Goal: Task Accomplishment & Management: Manage account settings

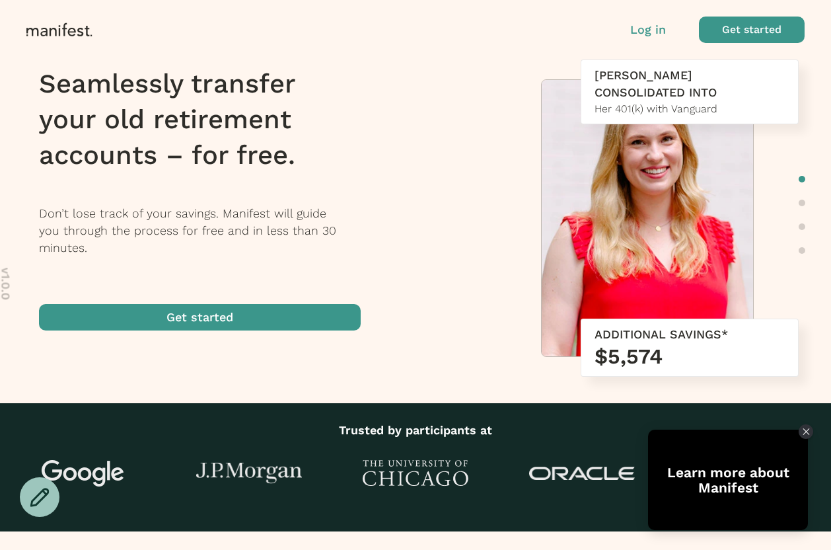
click at [661, 32] on p "Log in" at bounding box center [648, 29] width 36 height 17
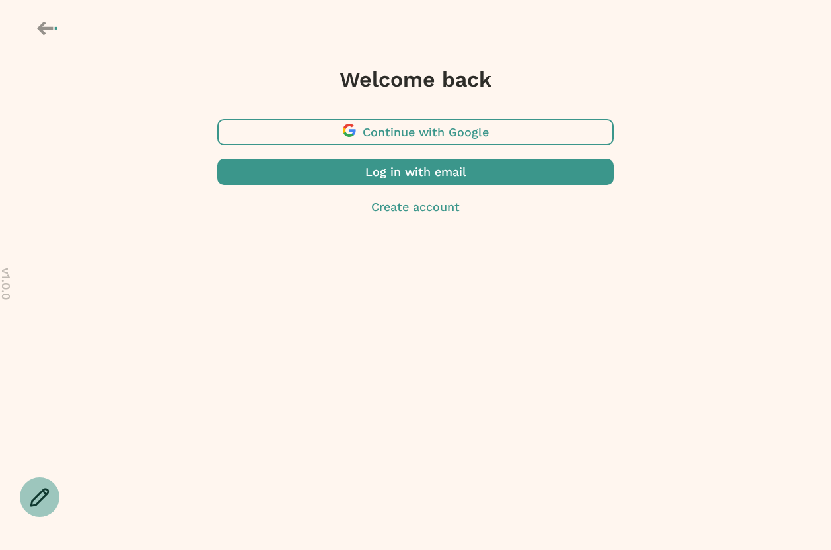
click at [447, 130] on span "button" at bounding box center [415, 132] width 397 height 26
